Goal: Task Accomplishment & Management: Use online tool/utility

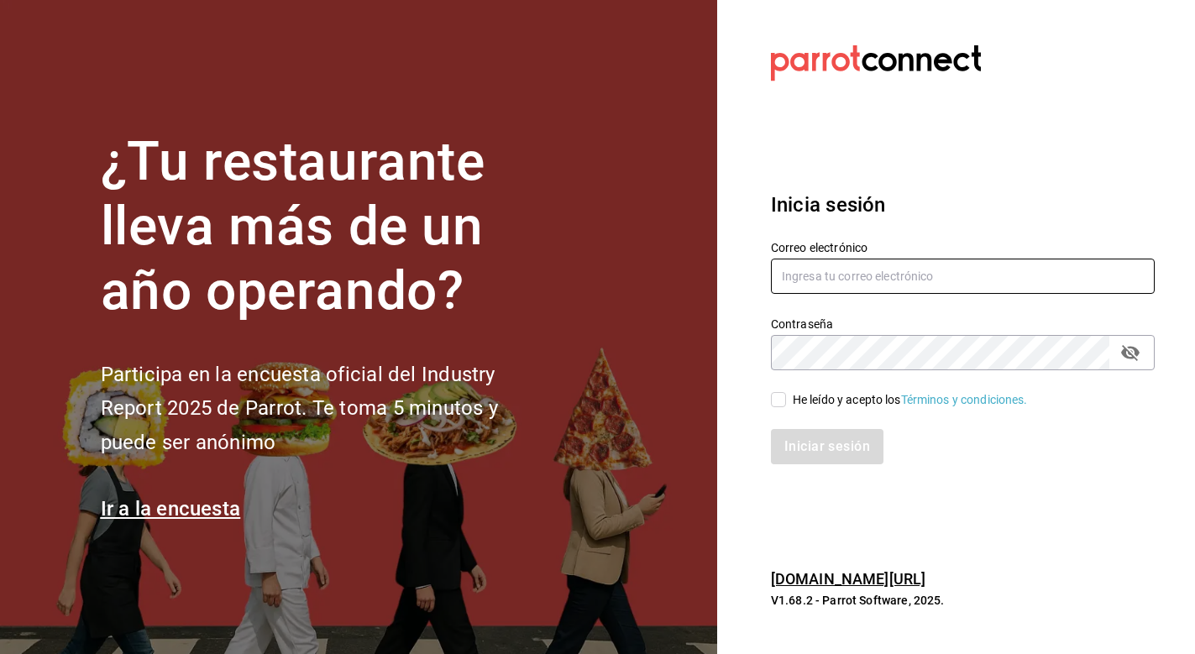
type input "[EMAIL_ADDRESS][DOMAIN_NAME]"
click at [784, 407] on input "He leído y acepto los Términos y condiciones." at bounding box center [778, 399] width 15 height 15
checkbox input "true"
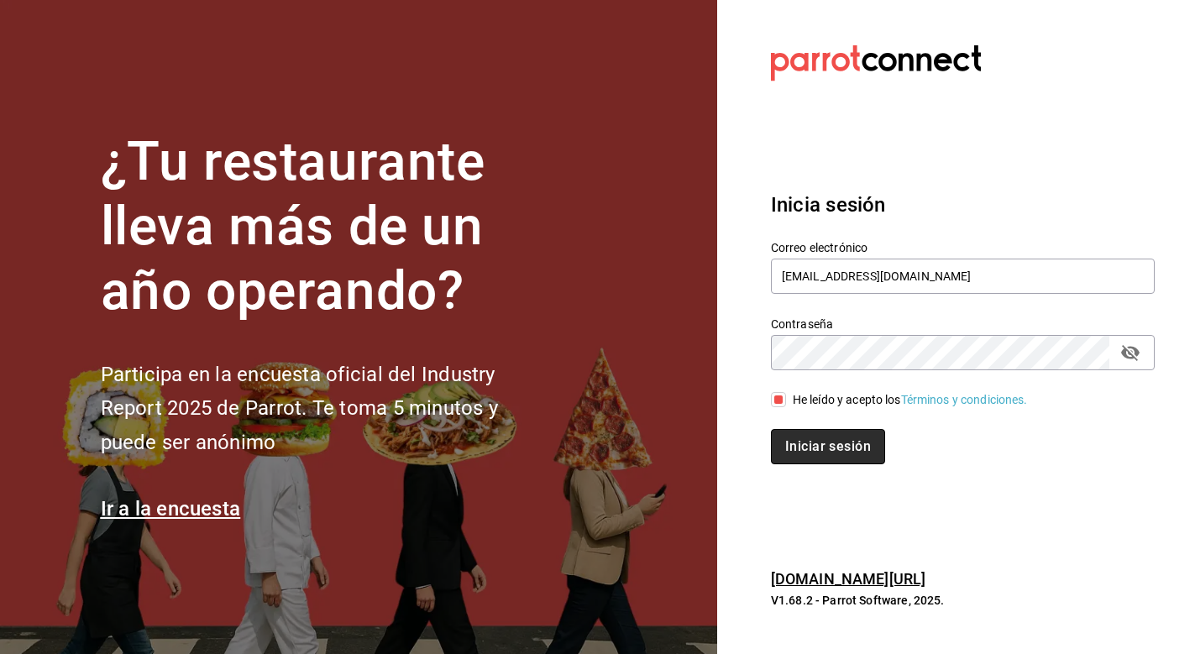
click at [802, 439] on button "Iniciar sesión" at bounding box center [828, 446] width 114 height 35
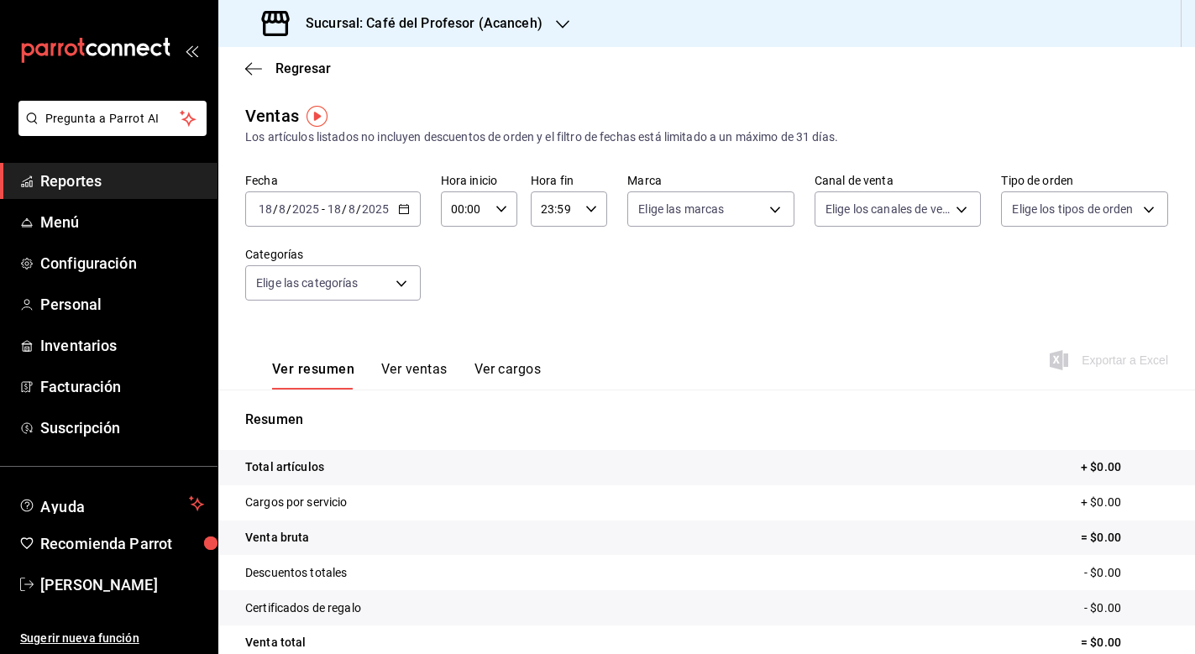
click at [405, 210] on icon "button" at bounding box center [404, 209] width 12 height 12
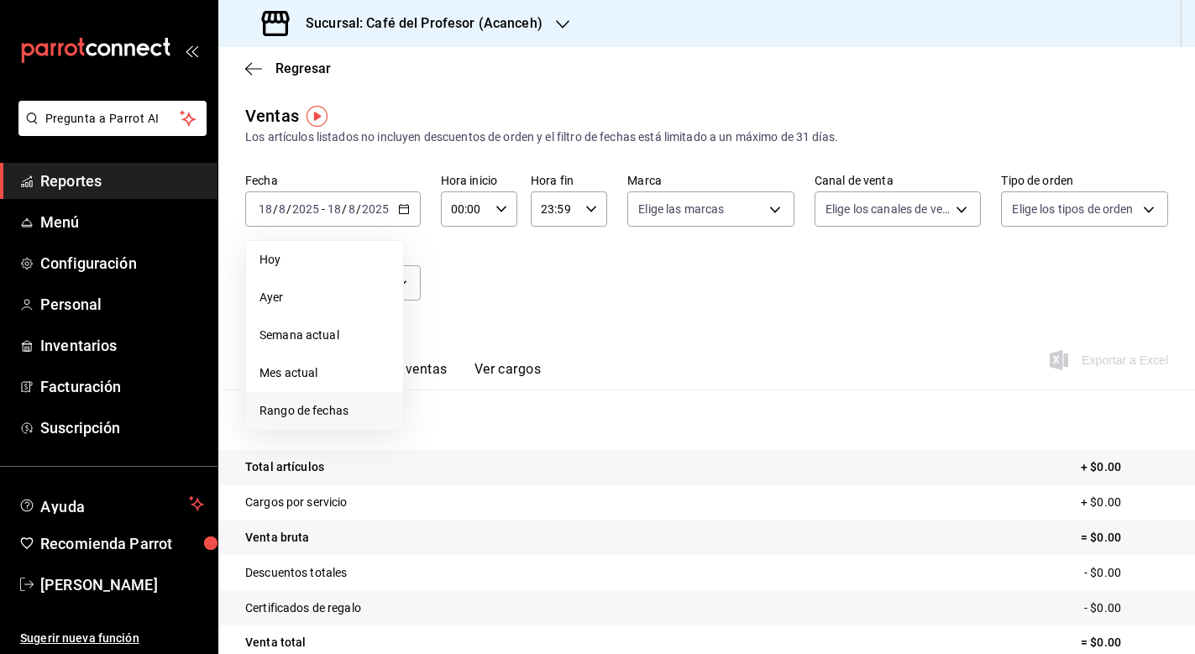
click at [329, 407] on span "Rango de fechas" at bounding box center [324, 411] width 130 height 18
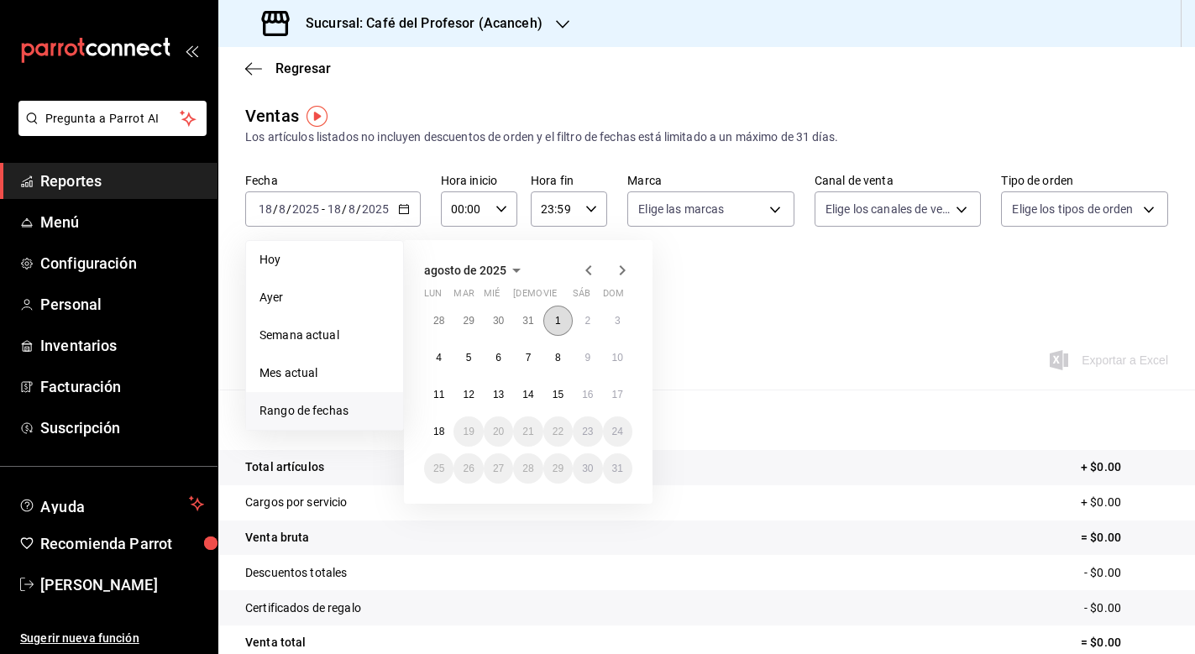
click at [562, 314] on button "1" at bounding box center [557, 321] width 29 height 30
click at [436, 426] on abbr "18" at bounding box center [438, 432] width 11 height 12
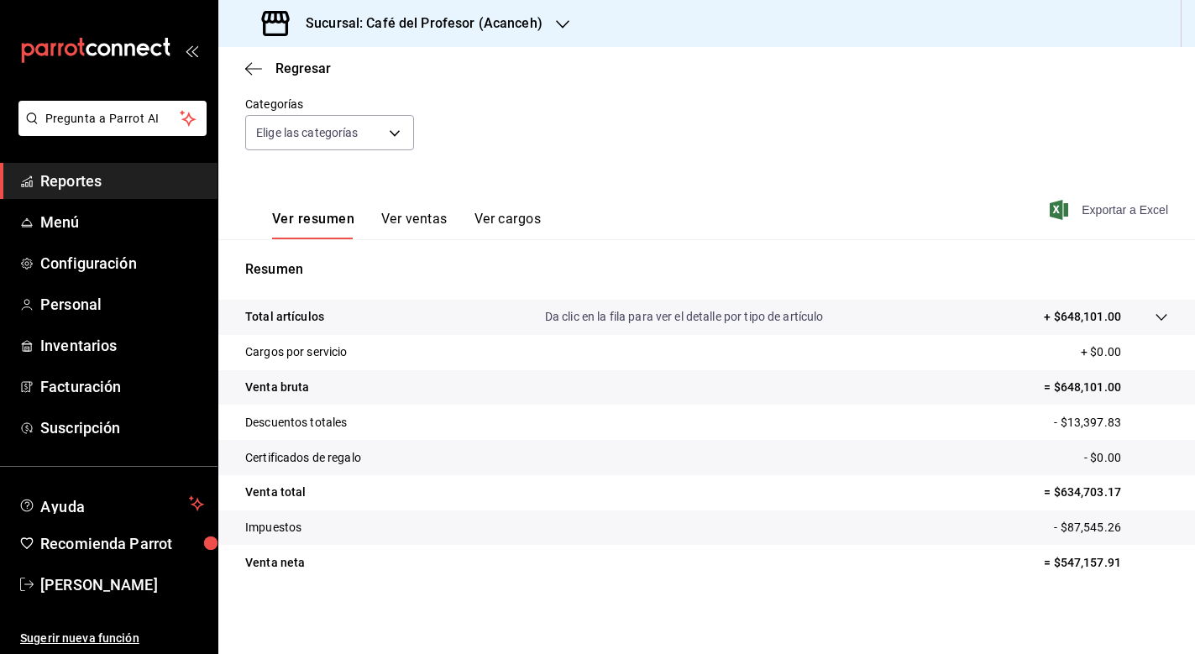
click at [1076, 205] on span "Exportar a Excel" at bounding box center [1110, 210] width 115 height 20
click at [384, 13] on div "Sucursal: Café del Profesor (Acanceh)" at bounding box center [404, 23] width 344 height 47
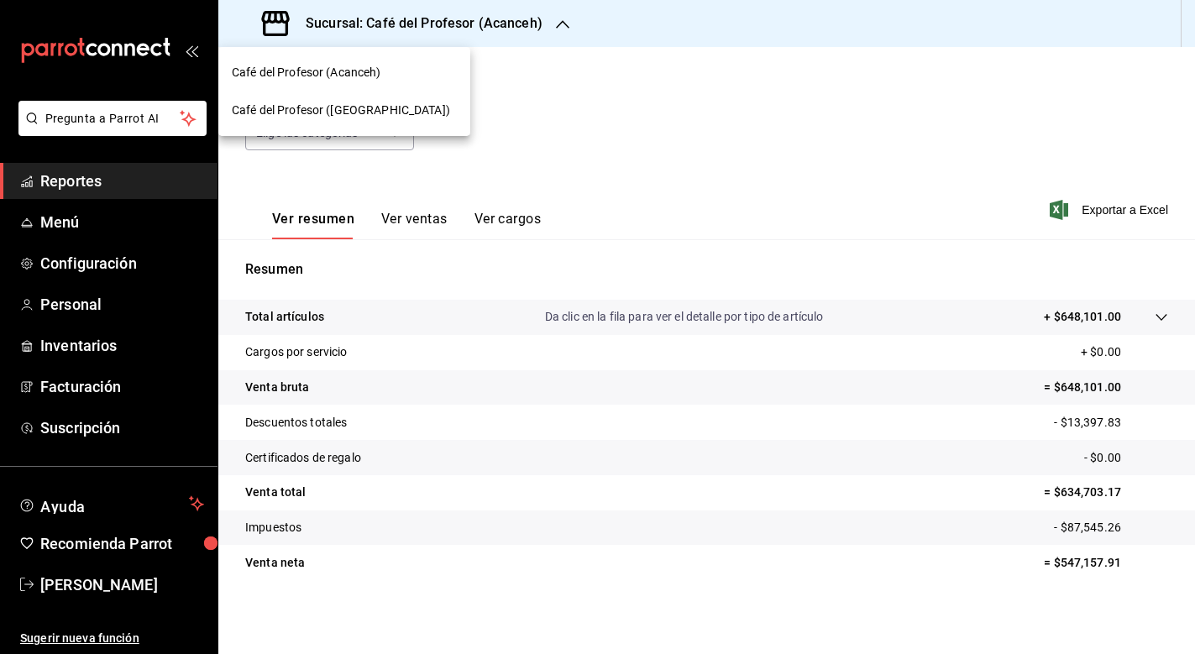
click at [346, 104] on span "Café del Profesor ([GEOGRAPHIC_DATA])" at bounding box center [341, 111] width 218 height 18
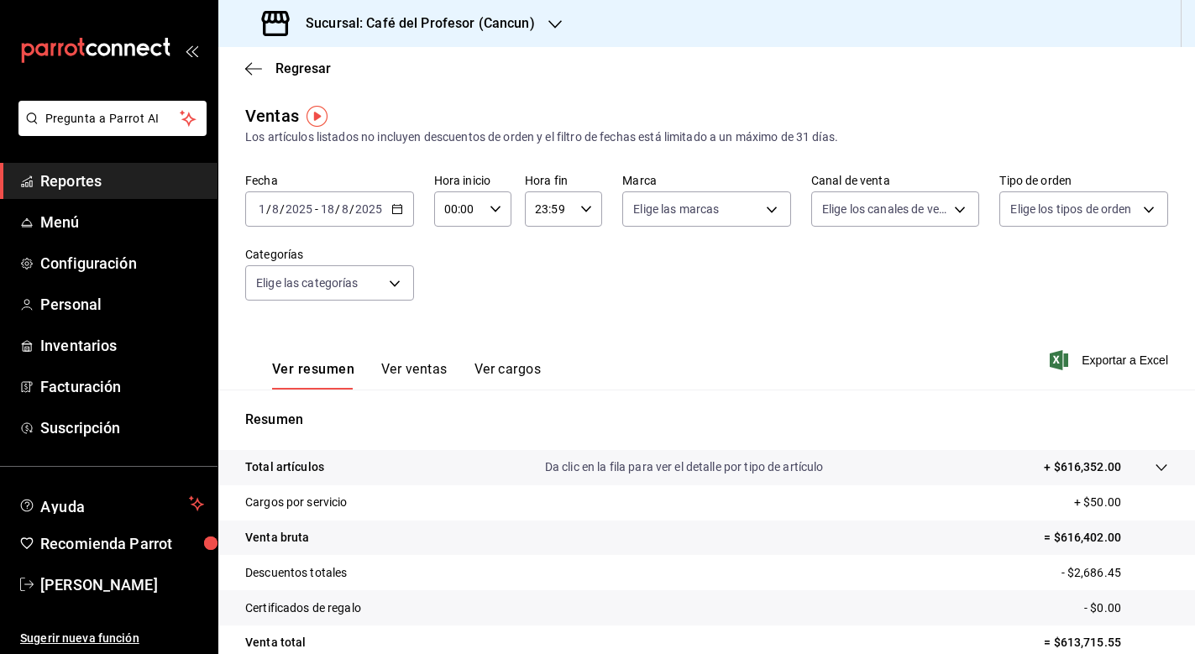
click at [343, 204] on input "8" at bounding box center [345, 208] width 8 height 13
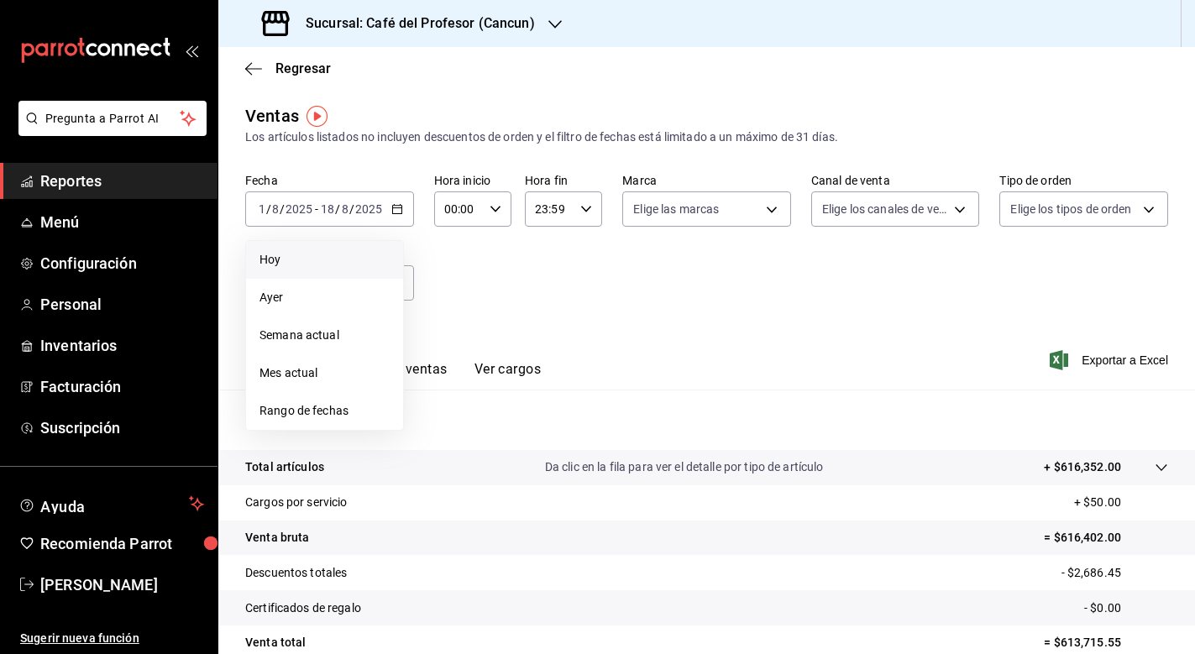
click at [315, 267] on span "Hoy" at bounding box center [324, 260] width 130 height 18
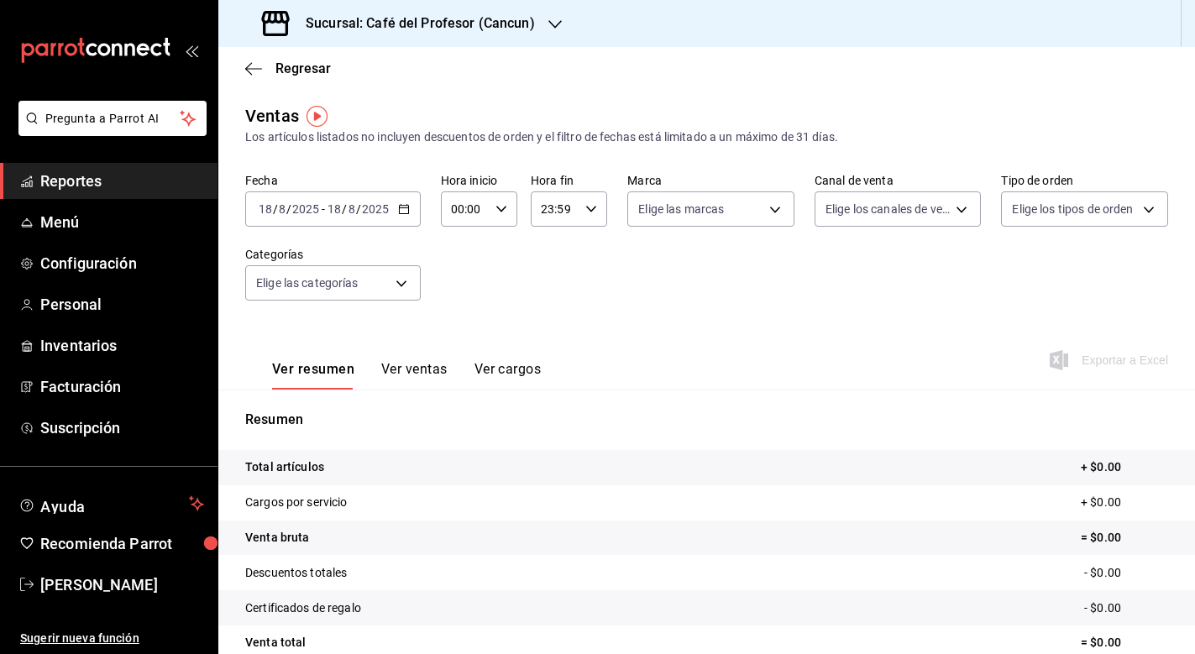
click at [398, 209] on icon "button" at bounding box center [404, 209] width 12 height 12
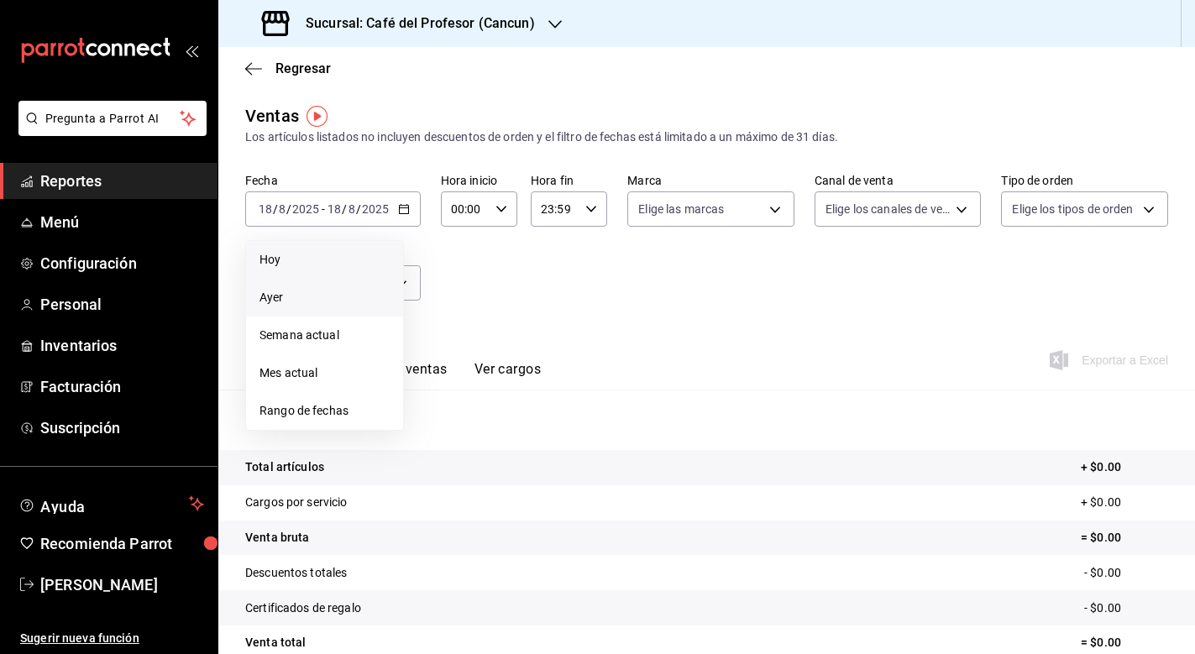
click at [307, 305] on span "Ayer" at bounding box center [324, 298] width 130 height 18
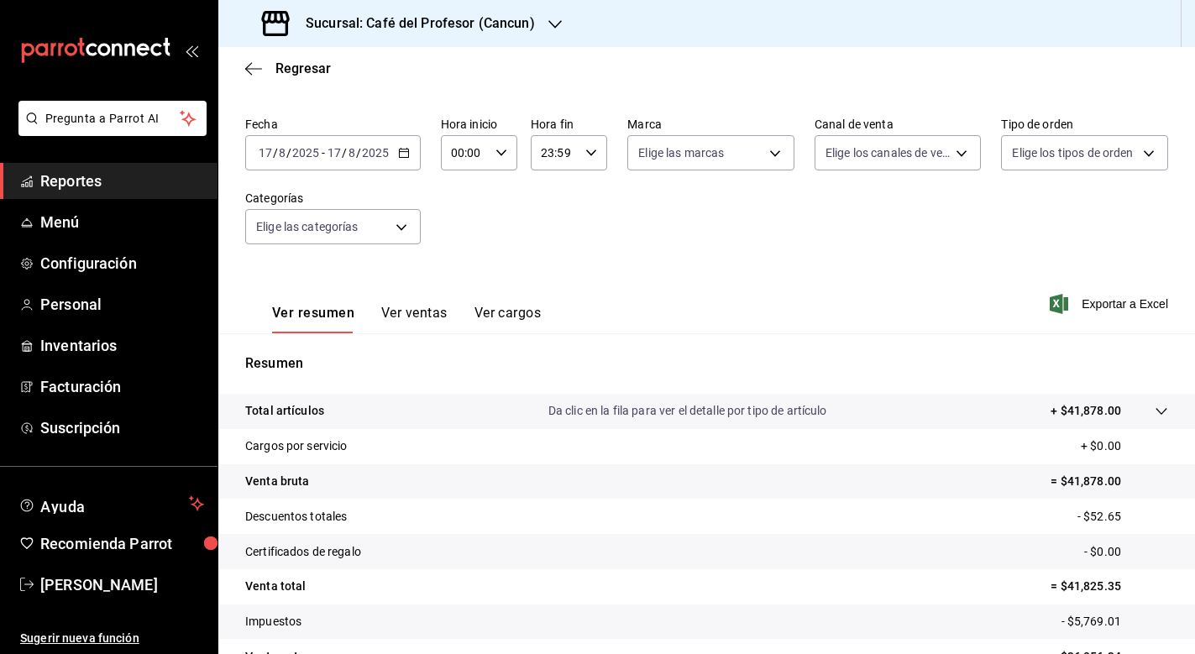
scroll to position [24, 0]
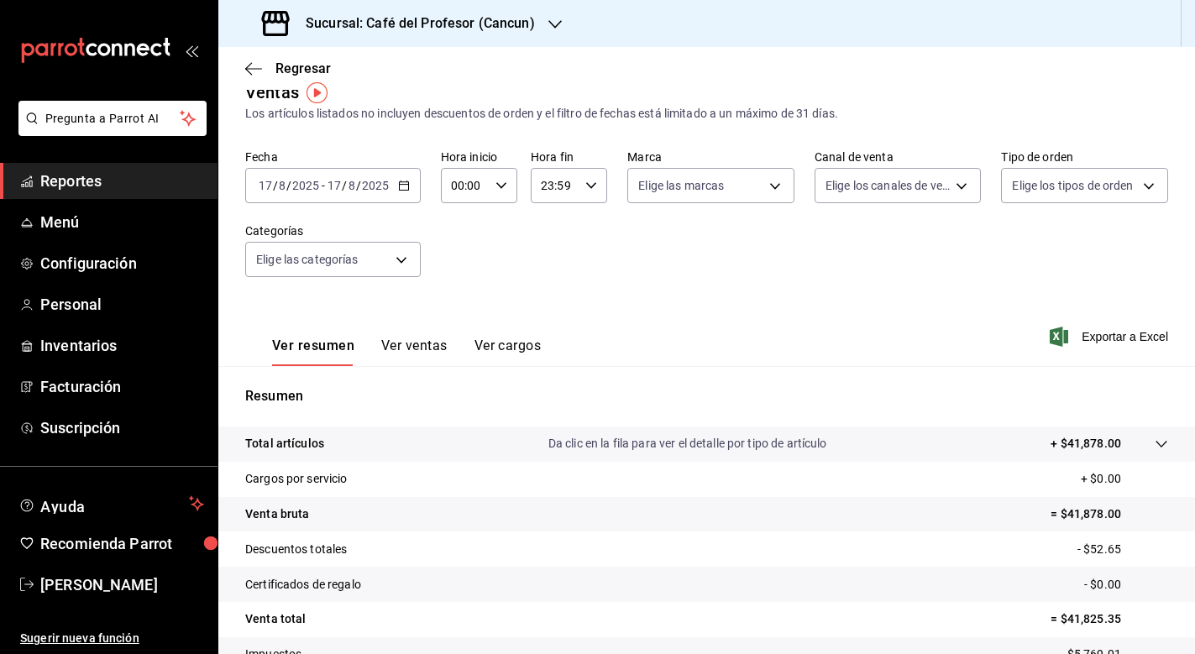
click at [523, 24] on h3 "Sucursal: Café del Profesor (Cancun)" at bounding box center [413, 23] width 243 height 20
click at [404, 88] on div "Café del Profesor (Acanceh)" at bounding box center [344, 73] width 252 height 38
